Goal: Task Accomplishment & Management: Manage account settings

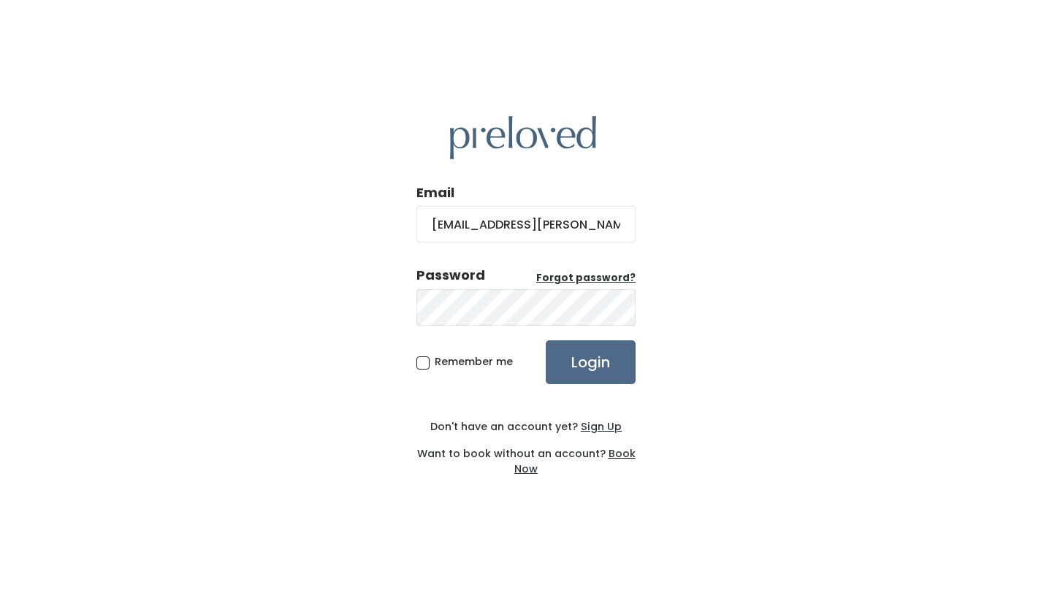
type input "[EMAIL_ADDRESS][PERSON_NAME][DOMAIN_NAME]"
click at [435, 361] on span "Remember me" at bounding box center [474, 361] width 78 height 15
click at [435, 361] on input "Remember me" at bounding box center [439, 358] width 9 height 9
checkbox input "true"
click at [576, 354] on input "Login" at bounding box center [591, 362] width 90 height 44
